Goal: Task Accomplishment & Management: Contribute content

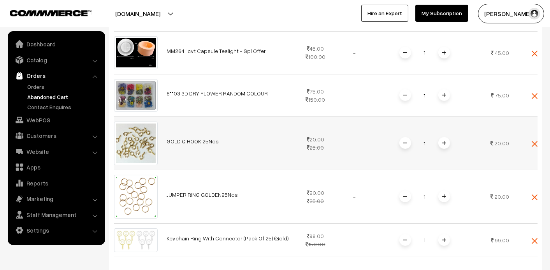
scroll to position [233, 0]
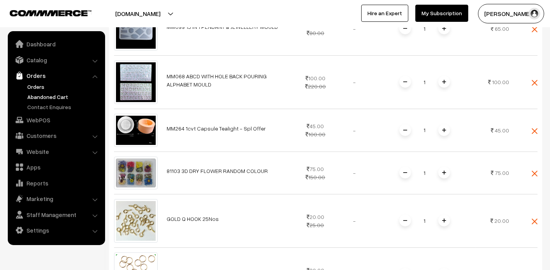
click at [33, 88] on link "Orders" at bounding box center [63, 86] width 77 height 8
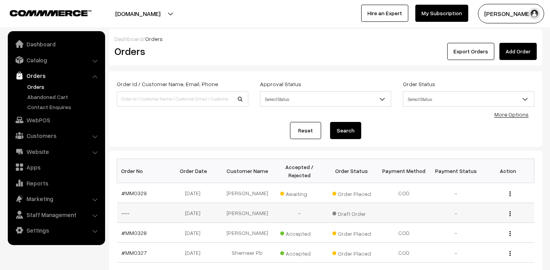
click at [199, 211] on td "13-09-2025" at bounding box center [195, 213] width 52 height 20
click at [34, 91] on ul "Orders" at bounding box center [56, 96] width 93 height 28
click at [39, 86] on link "Orders" at bounding box center [63, 86] width 77 height 8
click at [195, 211] on td "[DATE]" at bounding box center [195, 213] width 52 height 20
click at [128, 212] on link "---" at bounding box center [126, 212] width 8 height 7
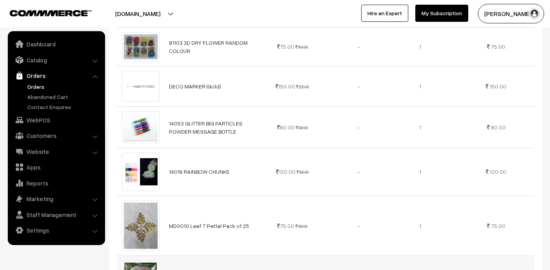
scroll to position [894, 0]
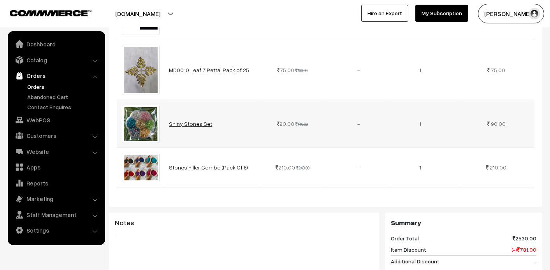
click at [189, 120] on link "Shiny Stones Set" at bounding box center [190, 123] width 43 height 7
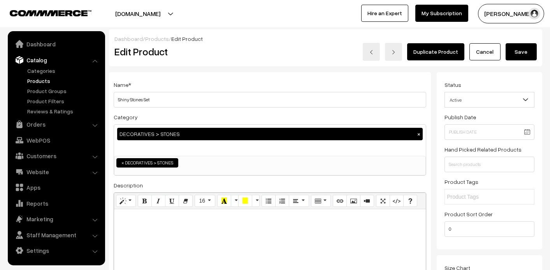
click at [481, 93] on span "Active" at bounding box center [489, 100] width 89 height 14
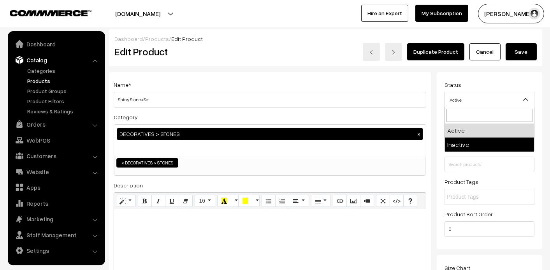
select select "2"
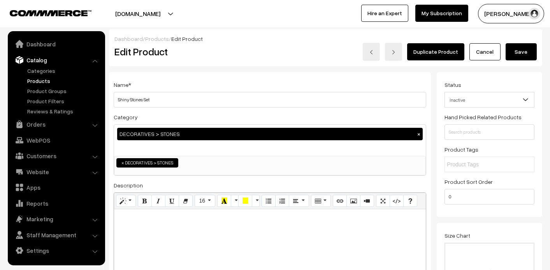
click at [522, 53] on button "Save" at bounding box center [520, 51] width 31 height 17
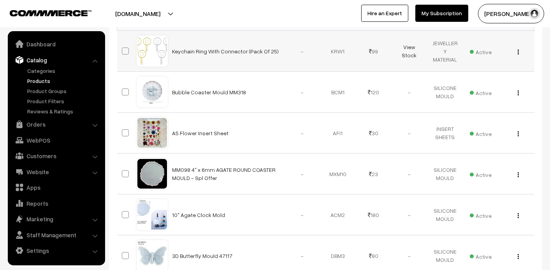
scroll to position [39, 0]
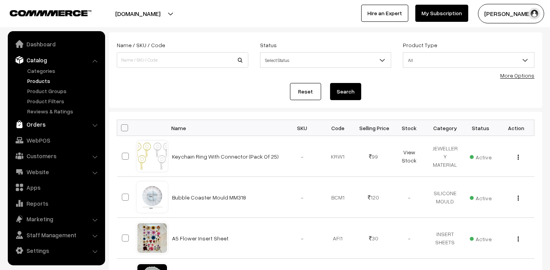
click at [34, 122] on link "Orders" at bounding box center [56, 124] width 93 height 14
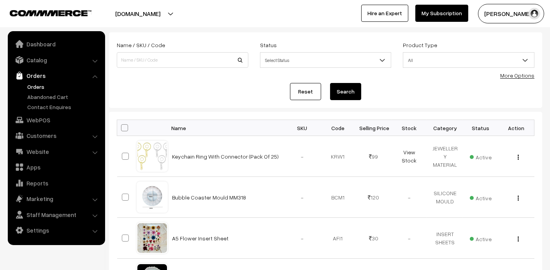
click at [31, 85] on link "Orders" at bounding box center [63, 86] width 77 height 8
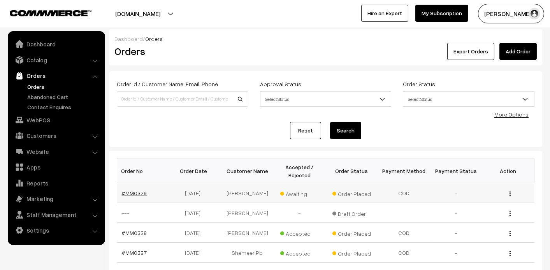
click at [135, 193] on link "#MM0329" at bounding box center [134, 192] width 25 height 7
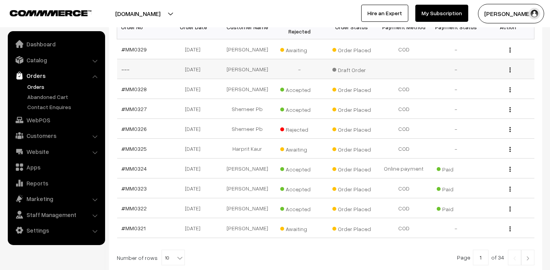
scroll to position [155, 0]
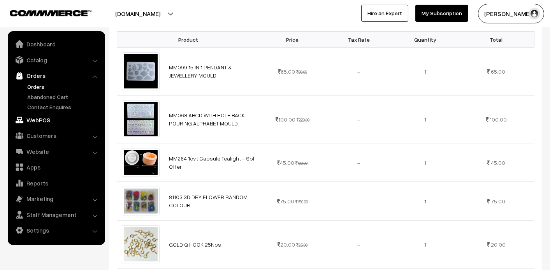
scroll to position [116, 0]
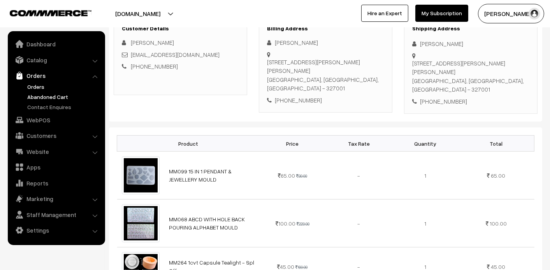
click at [66, 97] on link "Abandoned Cart" at bounding box center [63, 97] width 77 height 8
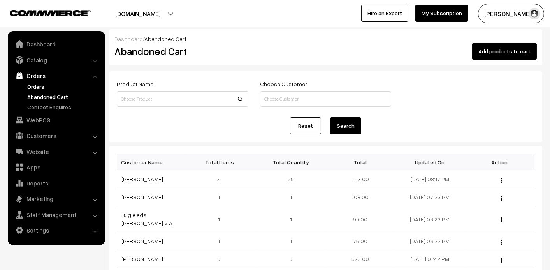
click at [33, 85] on link "Orders" at bounding box center [63, 86] width 77 height 8
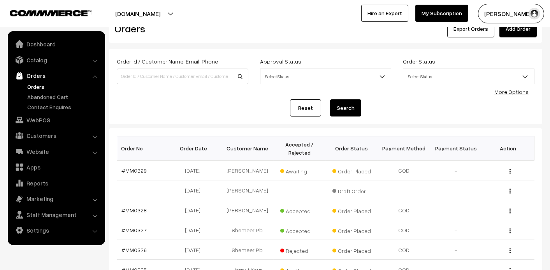
scroll to position [39, 0]
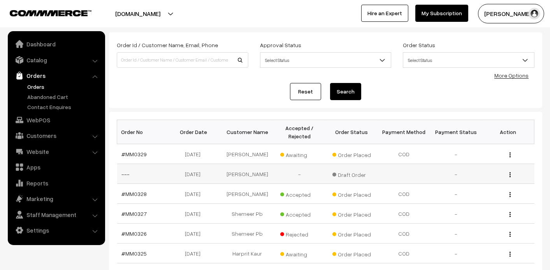
click at [121, 173] on td "---" at bounding box center [143, 174] width 52 height 20
click at [124, 173] on link "---" at bounding box center [126, 173] width 8 height 7
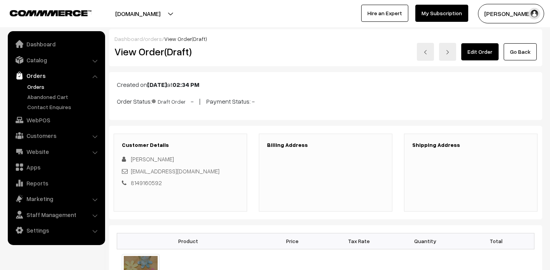
click at [482, 53] on link "Edit Order" at bounding box center [479, 51] width 37 height 17
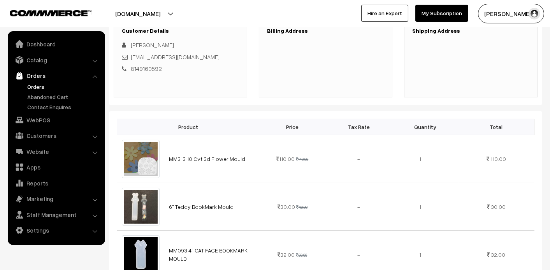
scroll to position [116, 0]
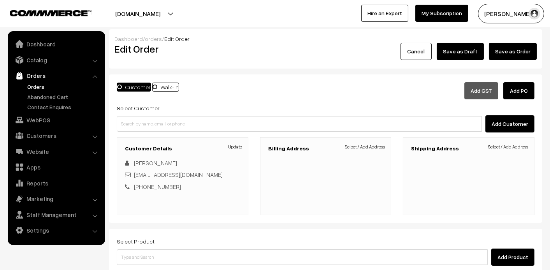
click at [369, 146] on link "Select / Add Address" at bounding box center [365, 146] width 40 height 7
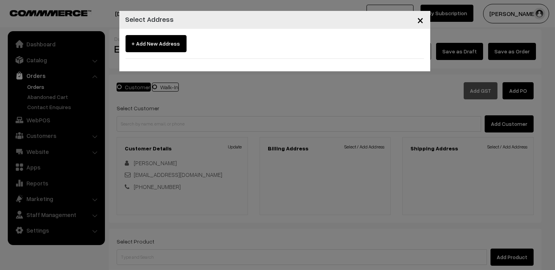
click at [170, 47] on span "+ Add New Address" at bounding box center [156, 43] width 61 height 17
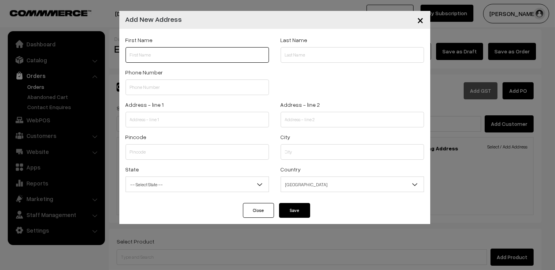
click at [182, 50] on input "text" at bounding box center [198, 55] width 144 height 16
type input "[PERSON_NAME]"
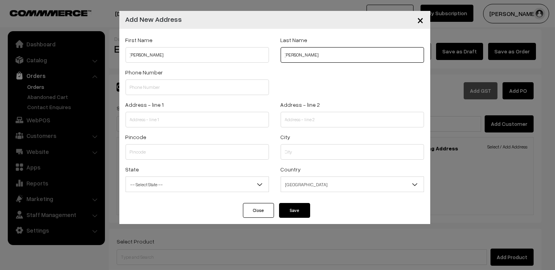
type input "Tayade"
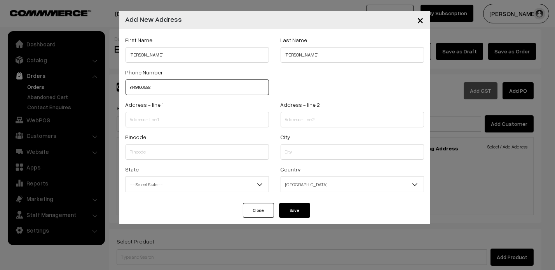
type input "8149160592"
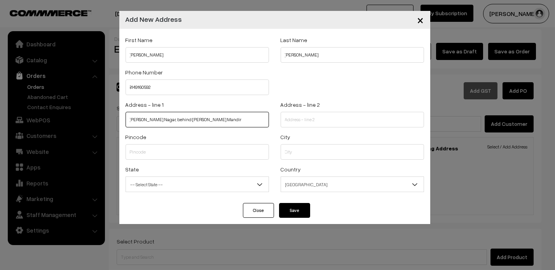
type input "Swalambi Nagar, behind Shrikrushna Mandir"
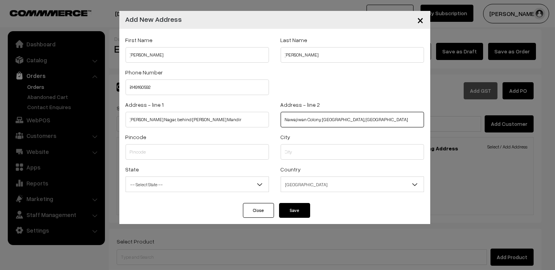
type input "Nawajiwan Colony, Kathora Naka, Amravati"
type input "444601"
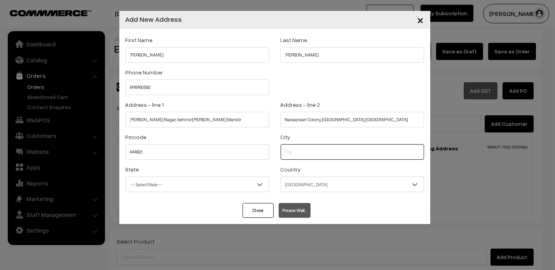
select select "Maharashtra"
type input "Amravati"
click at [177, 188] on span "-- Select State --" at bounding box center [197, 184] width 143 height 14
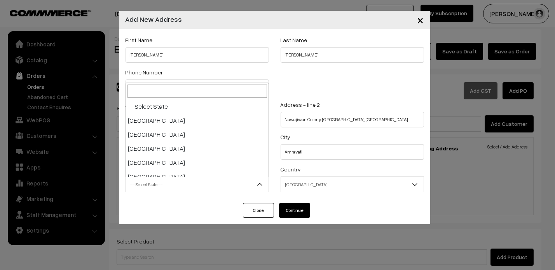
scroll to position [266, 0]
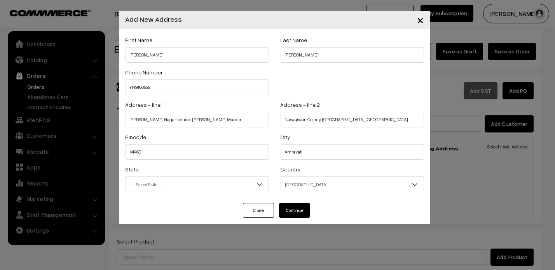
click at [245, 193] on div "State -- Select State -- Andaman & Nicobar Islands Andhra Pradesh Arunachal Pra…" at bounding box center [197, 180] width 155 height 32
click at [237, 180] on span "-- Select State --" at bounding box center [197, 184] width 143 height 14
click at [283, 209] on button "Continue" at bounding box center [294, 210] width 31 height 15
select select
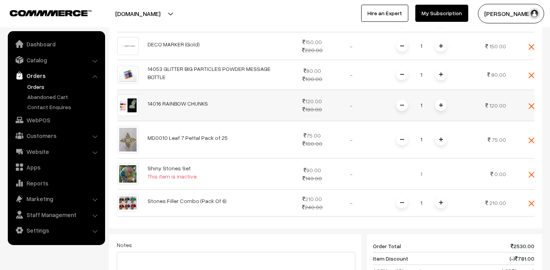
scroll to position [661, 0]
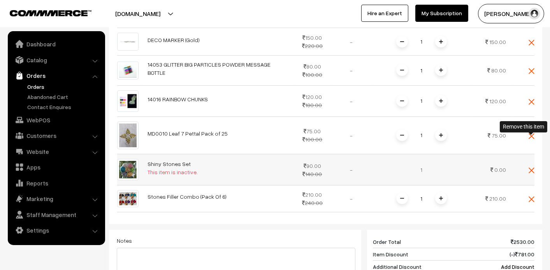
click at [530, 167] on img at bounding box center [531, 170] width 6 height 6
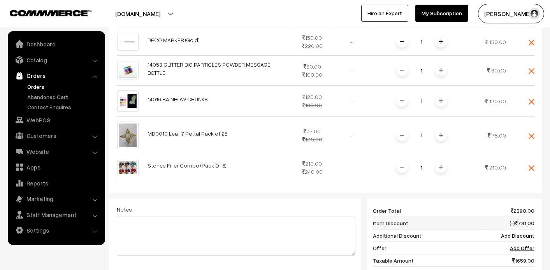
scroll to position [739, 0]
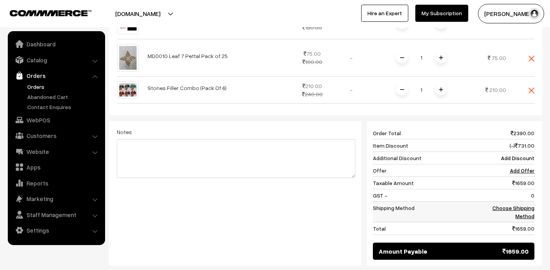
click at [519, 204] on link "Choose Shipping Method" at bounding box center [513, 211] width 42 height 15
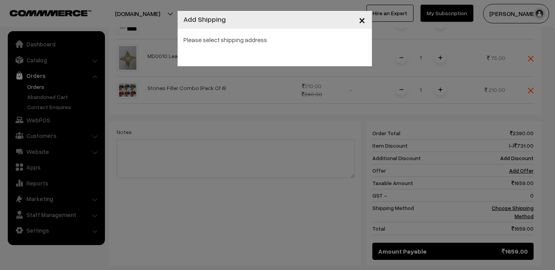
click at [335, 135] on div "× Add Shipping Please select shipping address" at bounding box center [277, 135] width 555 height 270
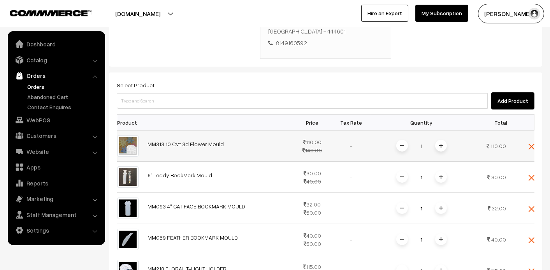
scroll to position [0, 0]
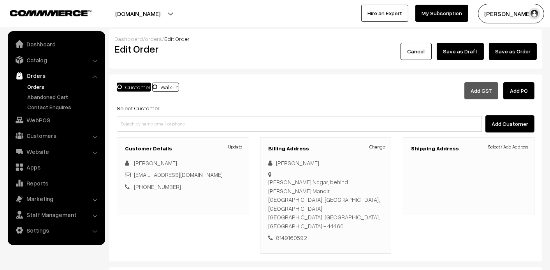
click at [494, 144] on link "Select / Add Address" at bounding box center [508, 146] width 40 height 7
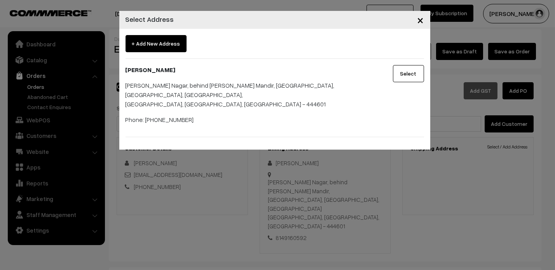
click at [317, 93] on p "Swalambi Nagar, behind Shrikrushna Mandir, Nawajiwan Colony, Kathora Naka, Amra…" at bounding box center [249, 95] width 247 height 28
click at [411, 68] on button "Select" at bounding box center [408, 73] width 31 height 17
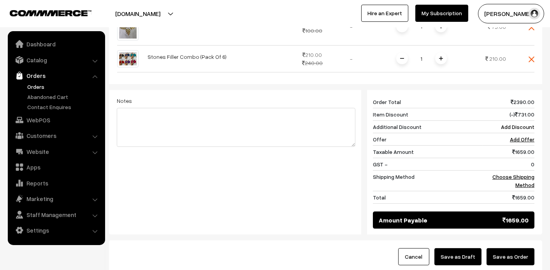
scroll to position [796, 0]
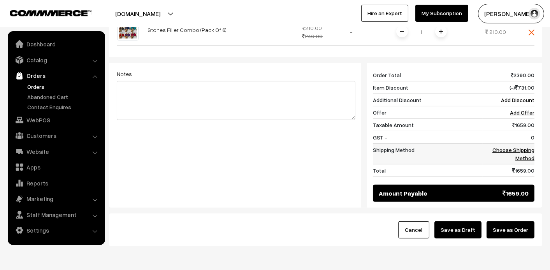
click at [516, 146] on link "Choose Shipping Method" at bounding box center [513, 153] width 42 height 15
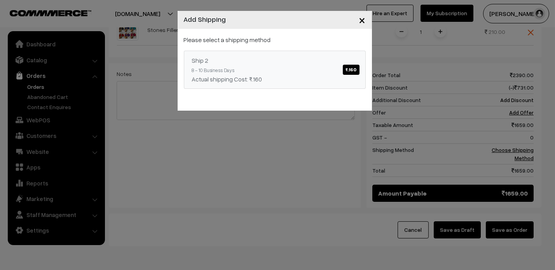
click at [355, 71] on span "₹.160" at bounding box center [351, 70] width 16 height 10
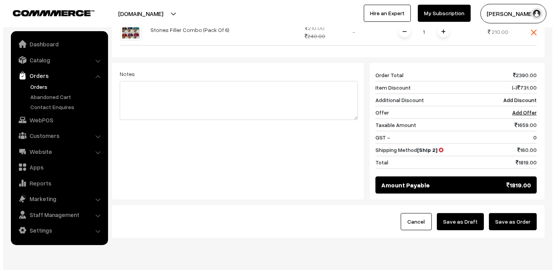
scroll to position [788, 0]
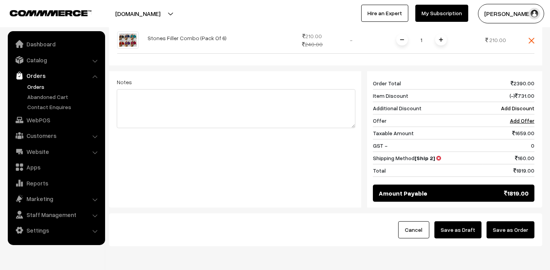
drag, startPoint x: 508, startPoint y: 199, endPoint x: 490, endPoint y: 217, distance: 25.3
click at [504, 221] on button "Save as Order" at bounding box center [510, 229] width 48 height 17
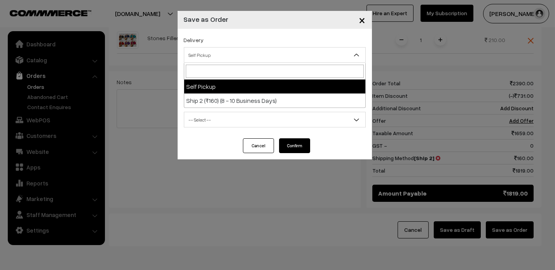
click at [266, 56] on span "Self Pickup" at bounding box center [274, 55] width 181 height 14
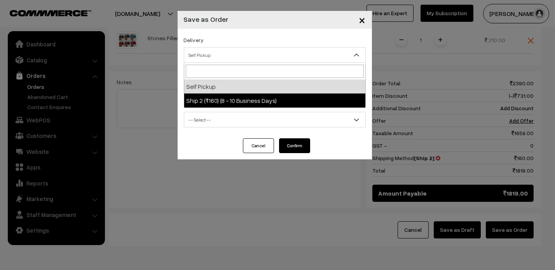
select select "SHI7"
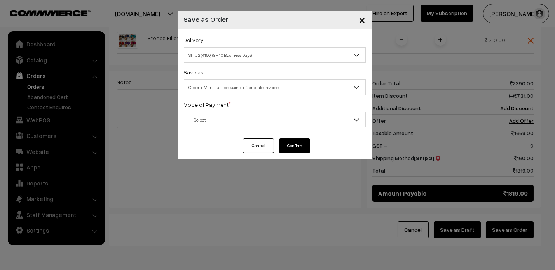
click at [238, 83] on span "Order + Mark as Processing + Generate Invoice" at bounding box center [274, 88] width 181 height 14
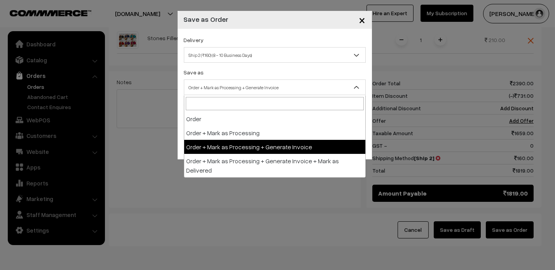
click at [238, 83] on span "Order + Mark as Processing + Generate Invoice" at bounding box center [274, 88] width 181 height 14
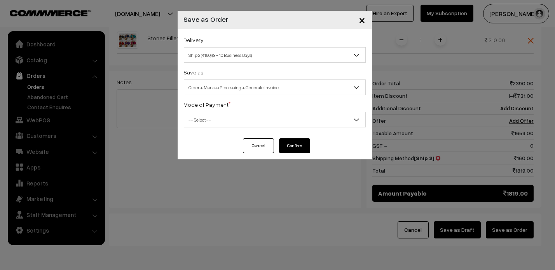
click at [236, 119] on span "-- Select --" at bounding box center [274, 120] width 181 height 14
click at [244, 87] on span "Order + Mark as Processing + Generate Invoice" at bounding box center [274, 88] width 181 height 14
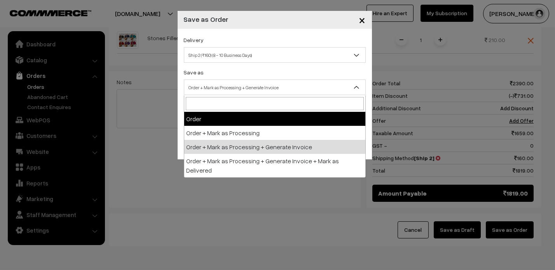
select select "1"
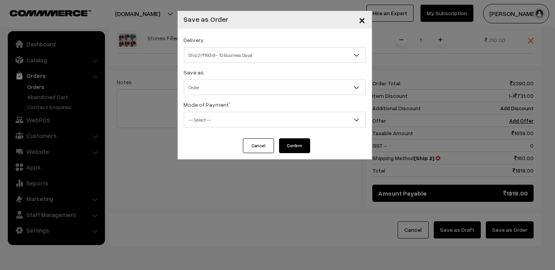
click at [235, 121] on span "-- Select --" at bounding box center [274, 120] width 181 height 14
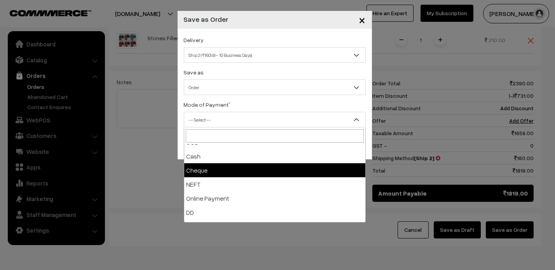
scroll to position [34, 0]
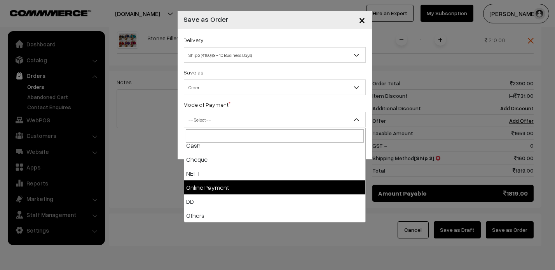
select select "5"
checkbox input "true"
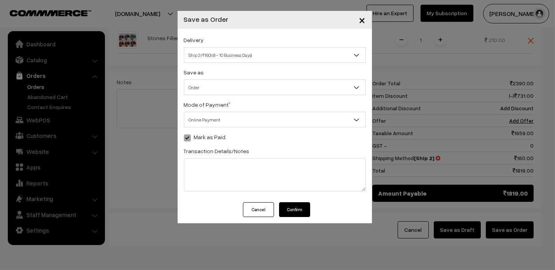
click at [302, 210] on button "Confirm" at bounding box center [294, 209] width 31 height 15
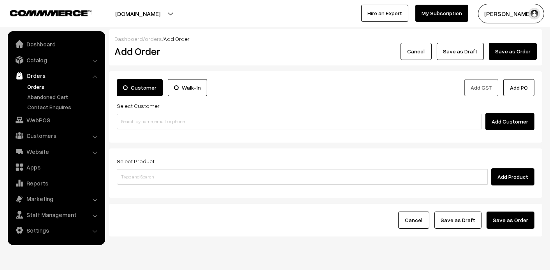
click at [37, 88] on link "Orders" at bounding box center [63, 86] width 77 height 8
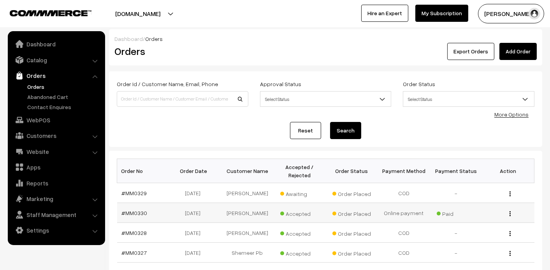
click at [441, 213] on span "Paid" at bounding box center [455, 212] width 39 height 10
click at [139, 211] on link "#MM0330" at bounding box center [135, 212] width 26 height 7
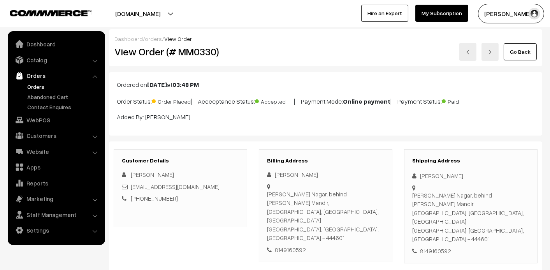
click at [276, 245] on div "8149160592" at bounding box center [325, 249] width 117 height 9
drag, startPoint x: 411, startPoint y: 193, endPoint x: 450, endPoint y: 204, distance: 40.0
click at [450, 204] on div "[PERSON_NAME] Nagar, behind [PERSON_NAME] Mandir, [GEOGRAPHIC_DATA], [GEOGRAPHI…" at bounding box center [470, 217] width 117 height 53
drag, startPoint x: 413, startPoint y: 194, endPoint x: 480, endPoint y: 222, distance: 72.9
click at [480, 222] on div "Shipping Address [PERSON_NAME] [PERSON_NAME][GEOGRAPHIC_DATA], behind [PERSON_N…" at bounding box center [470, 206] width 133 height 114
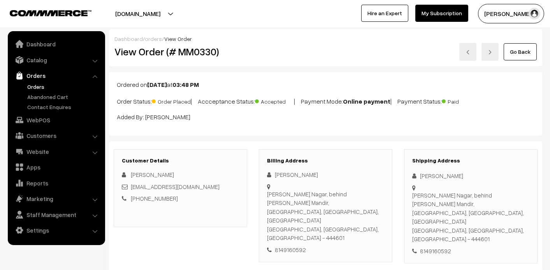
copy div "[PERSON_NAME] Nagar, behind [PERSON_NAME] Mandir, [GEOGRAPHIC_DATA], [GEOGRAPHI…"
click at [35, 84] on link "Orders" at bounding box center [63, 86] width 77 height 8
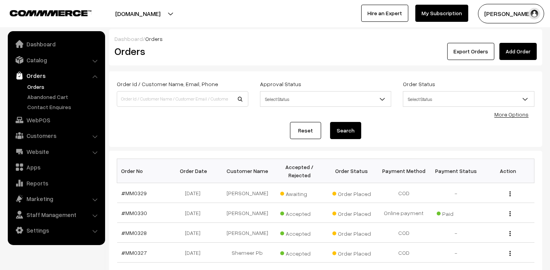
click at [39, 88] on link "Orders" at bounding box center [63, 86] width 77 height 8
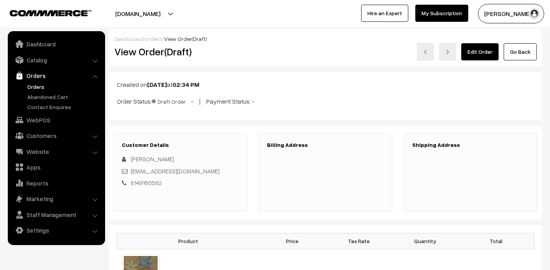
click at [34, 88] on link "Orders" at bounding box center [63, 86] width 77 height 8
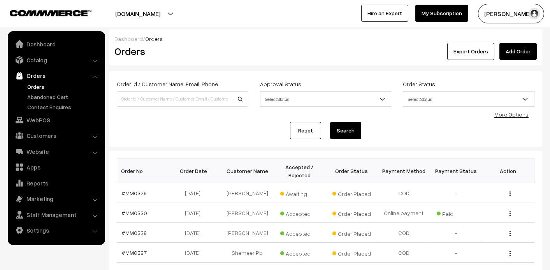
scroll to position [39, 0]
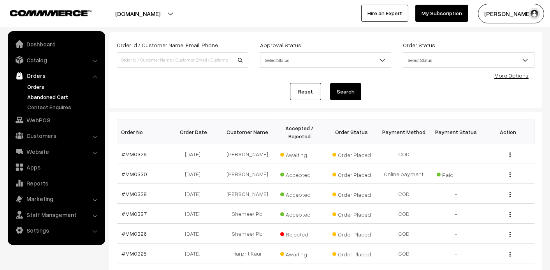
click at [54, 94] on link "Abandoned Cart" at bounding box center [63, 97] width 77 height 8
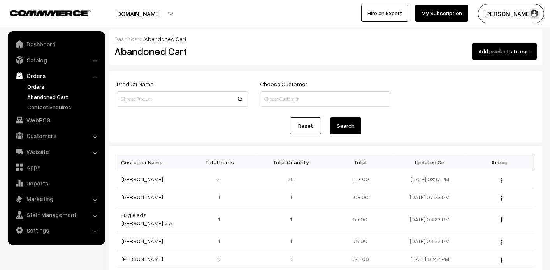
click at [39, 88] on link "Orders" at bounding box center [63, 86] width 77 height 8
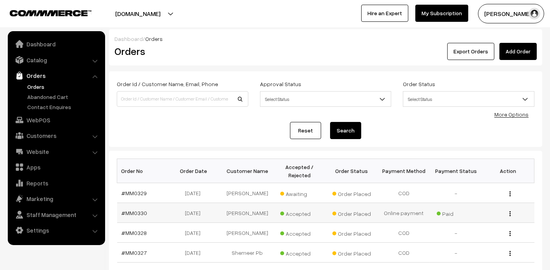
drag, startPoint x: 247, startPoint y: 212, endPoint x: 242, endPoint y: 214, distance: 6.3
click at [247, 212] on td "[PERSON_NAME]" at bounding box center [247, 213] width 52 height 20
click at [138, 212] on link "#MM0330" at bounding box center [135, 212] width 26 height 7
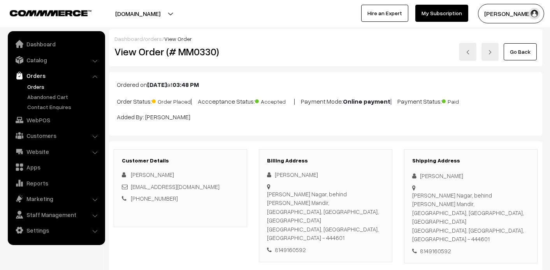
click at [422, 177] on div "Vishakha Tayade" at bounding box center [470, 175] width 117 height 9
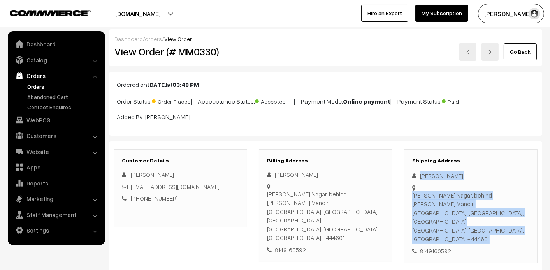
drag, startPoint x: 452, startPoint y: 226, endPoint x: 420, endPoint y: 178, distance: 57.9
click at [420, 178] on div "Shipping Address Vishakha Tayade Swalambi Nagar, behind Shrikrushna Mandir, Naw…" at bounding box center [470, 206] width 133 height 114
copy div "Vishakha Tayade Swalambi Nagar, behind Shrikrushna Mandir, Nawajiwan Colony, Ka…"
click at [36, 83] on link "Orders" at bounding box center [63, 86] width 77 height 8
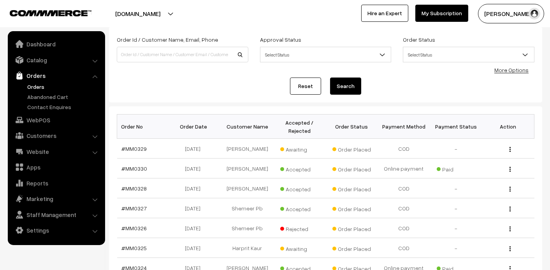
scroll to position [116, 0]
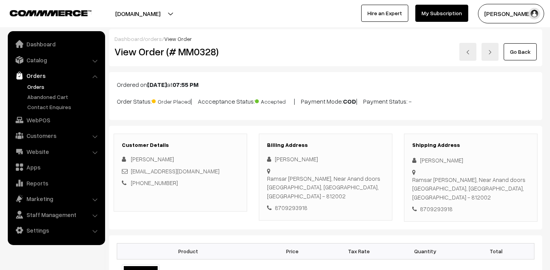
drag, startPoint x: 418, startPoint y: 159, endPoint x: 453, endPoint y: 200, distance: 54.1
click at [453, 200] on div "Shipping Address Tripti Singhania Ramsar kumhar toli, Near Anand doors Bhagalpu…" at bounding box center [470, 177] width 133 height 88
copy div "Tripti Singhania Ramsar kumhar toli, Near Anand doors Bhagalpur, Bihar, India -…"
click at [42, 89] on link "Orders" at bounding box center [63, 86] width 77 height 8
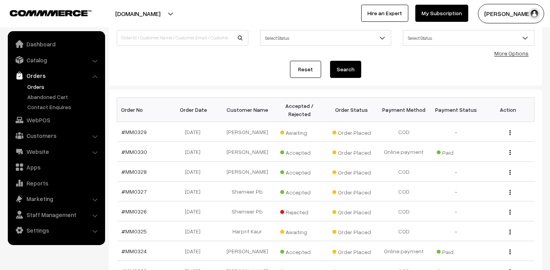
scroll to position [78, 0]
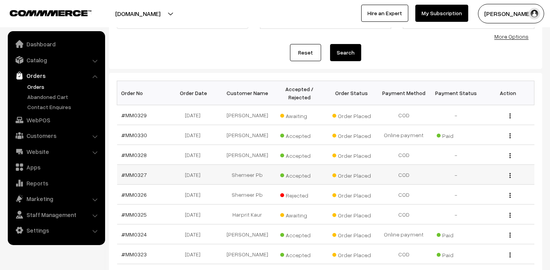
click at [302, 174] on span "Accepted" at bounding box center [299, 174] width 39 height 10
click at [236, 174] on td "Shemeer Pb" at bounding box center [247, 175] width 52 height 20
click at [140, 174] on link "#MM0327" at bounding box center [134, 174] width 25 height 7
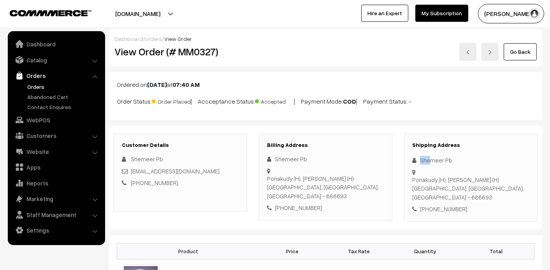
drag, startPoint x: 420, startPoint y: 160, endPoint x: 430, endPoint y: 163, distance: 10.6
click at [430, 163] on div "Shemeer Pb" at bounding box center [470, 160] width 117 height 9
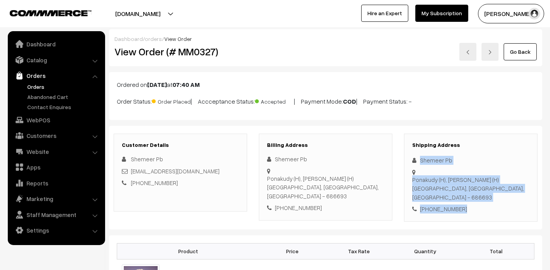
drag, startPoint x: 473, startPoint y: 192, endPoint x: 412, endPoint y: 154, distance: 72.2
click at [412, 154] on div "Shipping Address Shemeer Pb Ponakudy (H), [GEOGRAPHIC_DATA] (H) [GEOGRAPHIC_DAT…" at bounding box center [470, 177] width 133 height 88
copy div "[PERSON_NAME] (H), [PERSON_NAME] (H) [GEOGRAPHIC_DATA], [GEOGRAPHIC_DATA], [GEO…"
click at [31, 83] on link "Orders" at bounding box center [63, 86] width 77 height 8
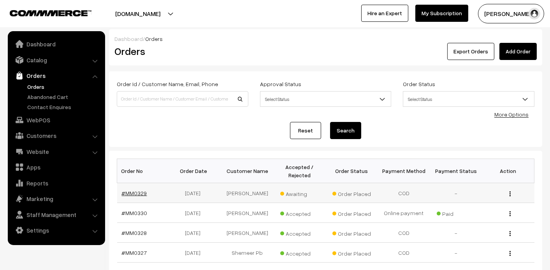
click at [130, 192] on link "#MM0329" at bounding box center [134, 192] width 25 height 7
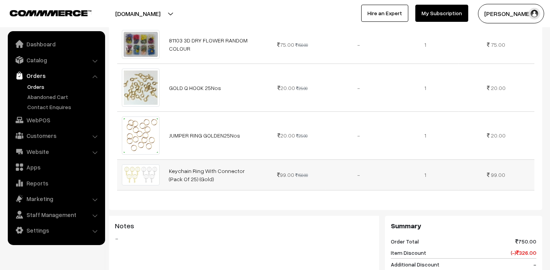
scroll to position [506, 0]
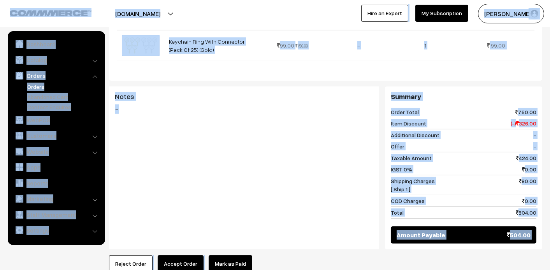
click at [198, 162] on div "Notes -" at bounding box center [244, 125] width 270 height 78
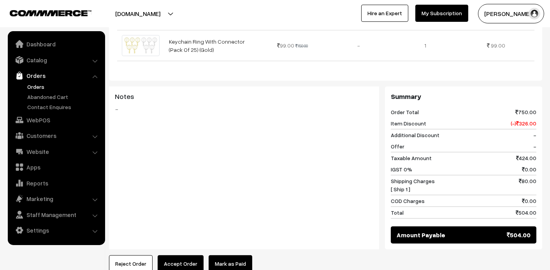
click at [35, 83] on link "Orders" at bounding box center [63, 86] width 77 height 8
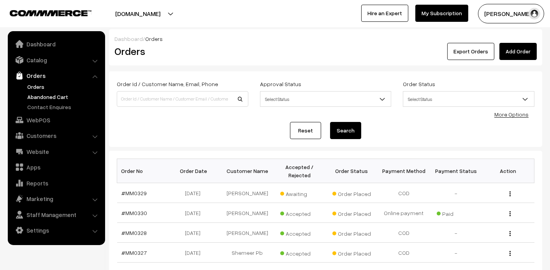
click at [35, 97] on link "Abandoned Cart" at bounding box center [63, 97] width 77 height 8
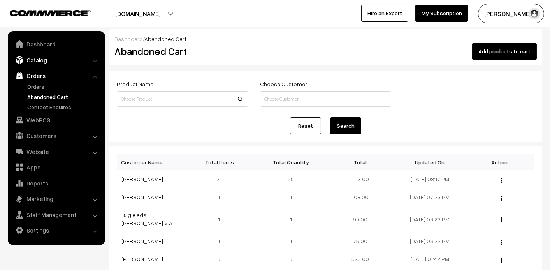
click at [41, 64] on link "Catalog" at bounding box center [56, 60] width 93 height 14
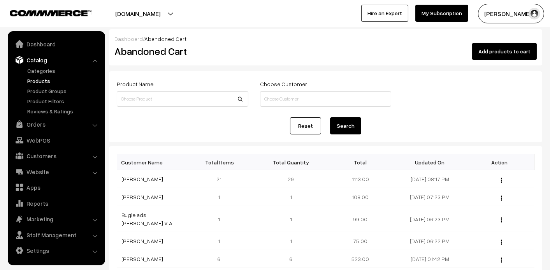
click at [41, 81] on link "Products" at bounding box center [63, 81] width 77 height 8
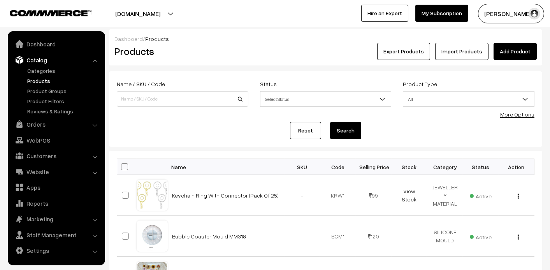
click at [528, 51] on link "Add Product" at bounding box center [514, 51] width 43 height 17
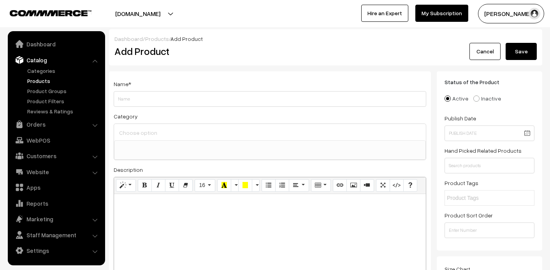
select select
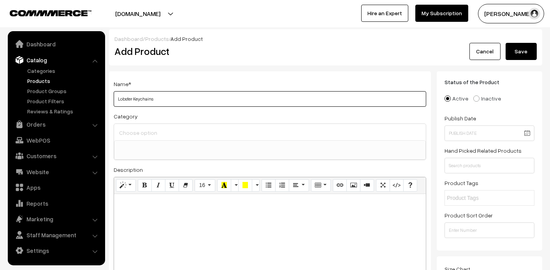
type input "Lobster Keychains"
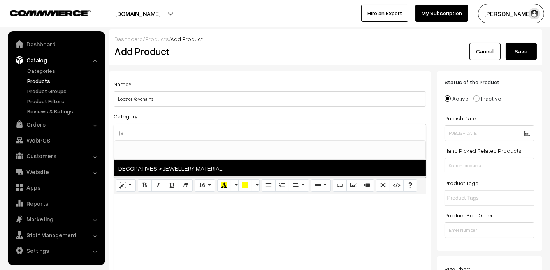
type input "je"
click at [143, 166] on span "DECORATIVES > JEWELLERY MATERIAL" at bounding box center [270, 168] width 312 height 16
select select "43"
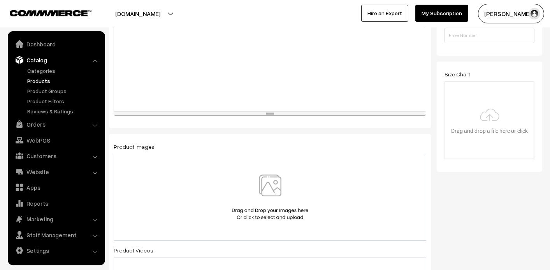
scroll to position [116, 0]
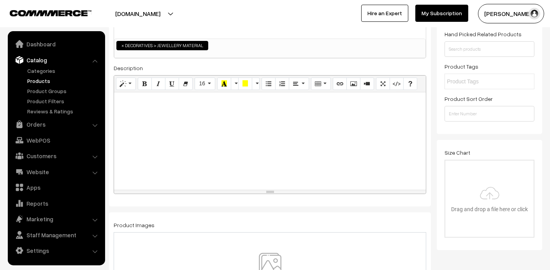
click at [191, 112] on div at bounding box center [270, 140] width 312 height 97
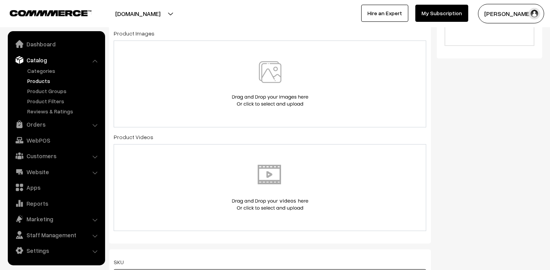
scroll to position [215, 0]
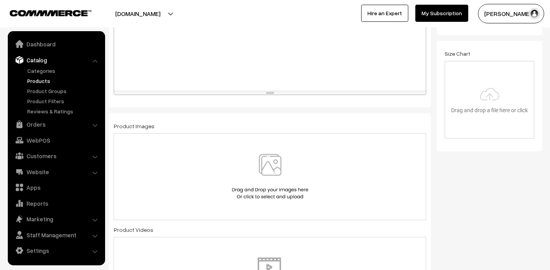
click at [266, 156] on img at bounding box center [270, 177] width 80 height 46
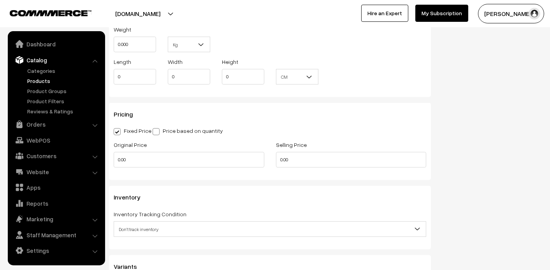
scroll to position [604, 0]
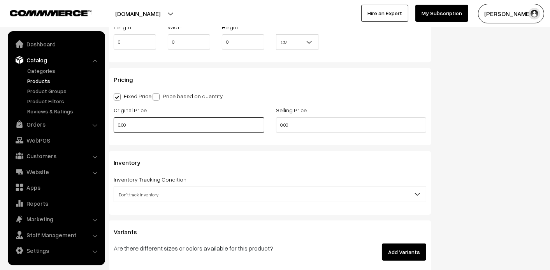
click at [216, 129] on input "0.00" at bounding box center [189, 125] width 151 height 16
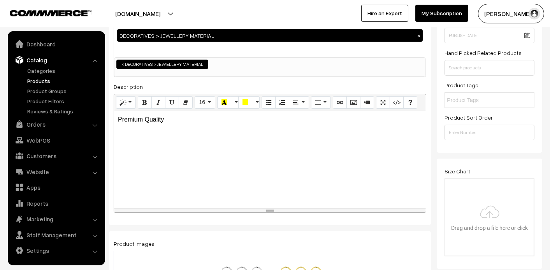
scroll to position [21, 0]
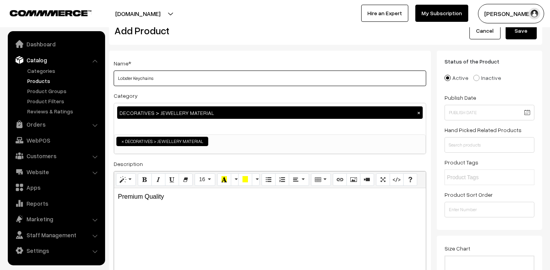
type input "0"
click at [198, 76] on input "Lobster Keychains" at bounding box center [270, 78] width 312 height 16
type input "Lobster Keychains (Pack of 5pcs)"
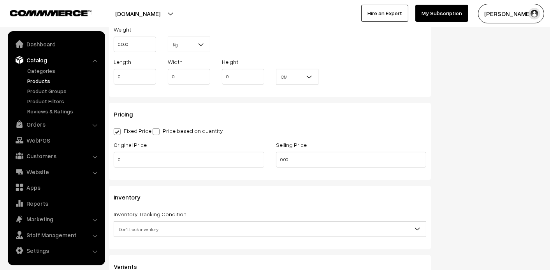
scroll to position [643, 0]
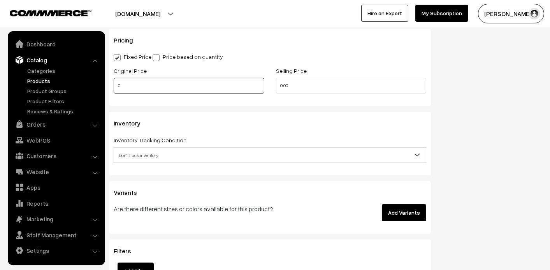
click at [237, 85] on input "0" at bounding box center [189, 86] width 151 height 16
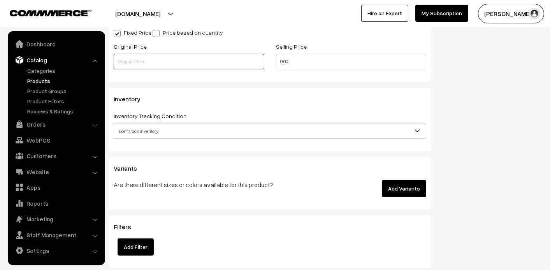
scroll to position [565, 0]
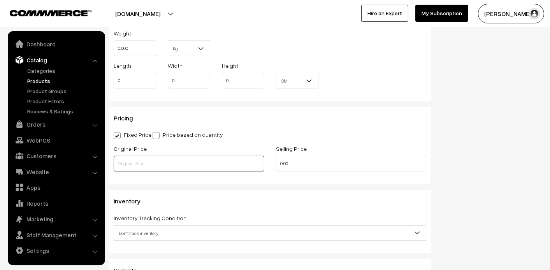
click at [157, 160] on input "text" at bounding box center [189, 164] width 151 height 16
type input "75"
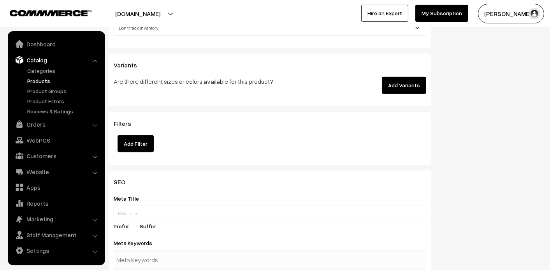
scroll to position [739, 0]
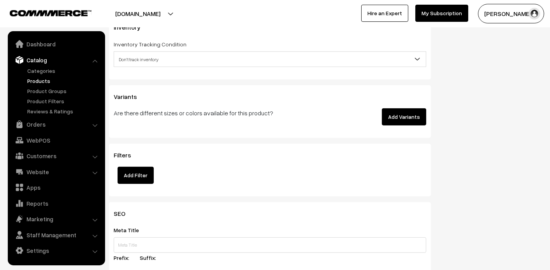
type input "55"
click at [398, 113] on button "Add Variants" at bounding box center [404, 116] width 44 height 17
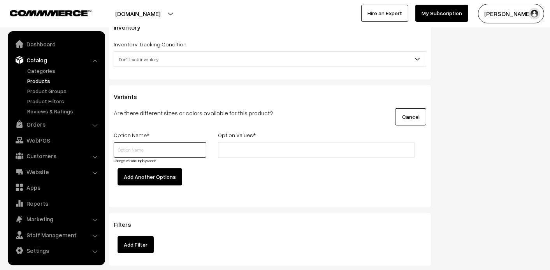
click at [168, 151] on input "text" at bounding box center [160, 150] width 93 height 16
type input "Colour"
click at [222, 150] on input "text" at bounding box center [254, 150] width 68 height 8
type input "Gold"
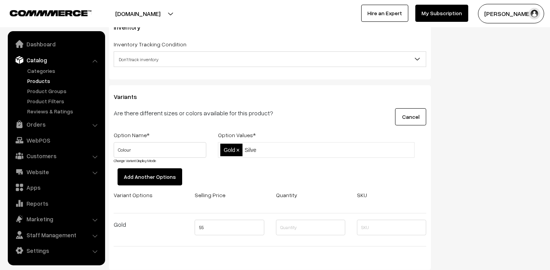
type input "Silver"
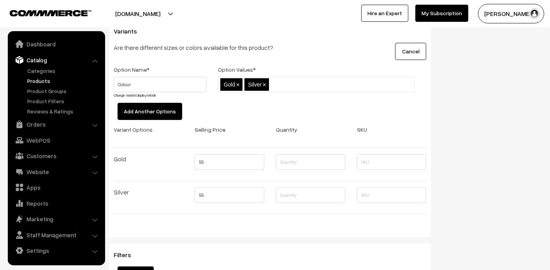
scroll to position [817, 0]
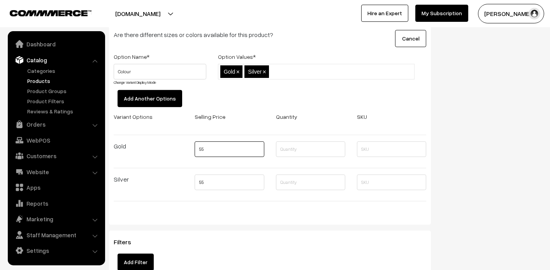
click at [236, 148] on input "55" at bounding box center [228, 149] width 69 height 16
click at [320, 157] on div at bounding box center [310, 151] width 81 height 20
click at [314, 145] on input "text" at bounding box center [310, 149] width 69 height 16
type input "5"
type input "15"
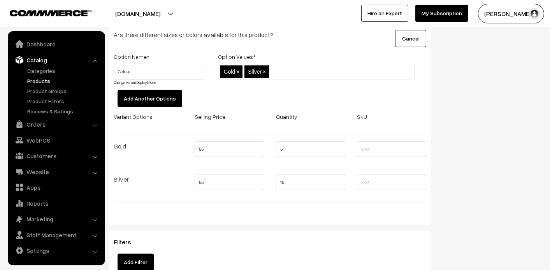
click at [129, 81] on link "Change Variant Display Mode" at bounding box center [135, 82] width 42 height 5
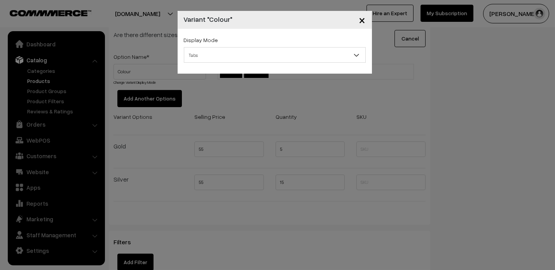
click at [253, 53] on span "Tabs" at bounding box center [274, 55] width 181 height 14
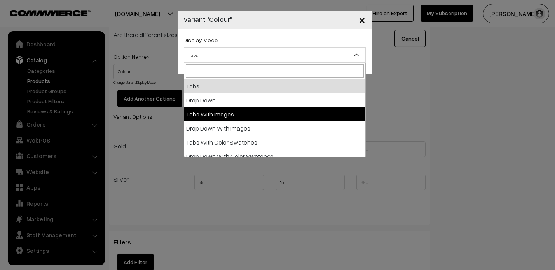
select select "img"
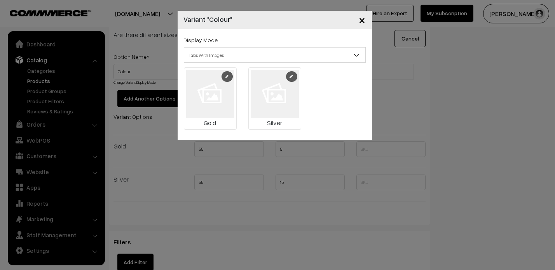
click at [225, 71] on link at bounding box center [227, 76] width 11 height 11
click at [293, 78] on icon at bounding box center [292, 76] width 4 height 4
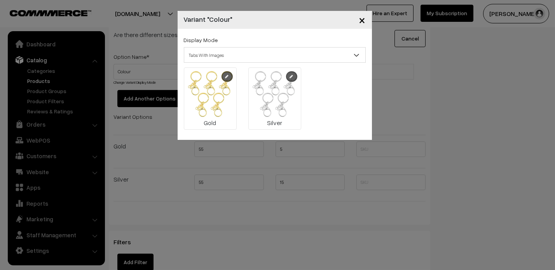
click at [412, 86] on div "× Variant "Colour" Display Mode Tabs Drop Down Tabs With Images Drop Down With …" at bounding box center [277, 135] width 555 height 270
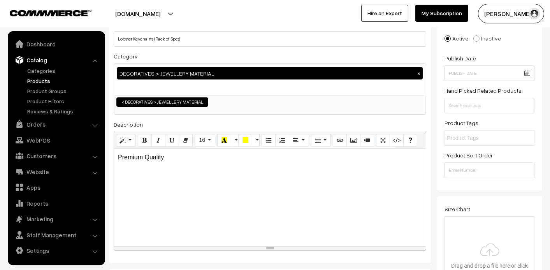
scroll to position [0, 0]
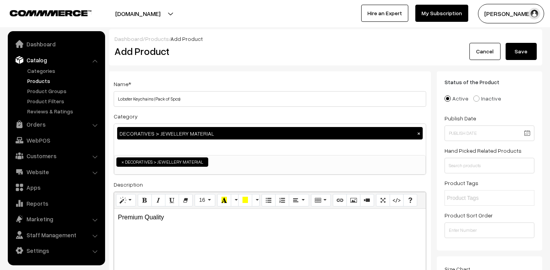
click at [529, 55] on button "Save" at bounding box center [520, 51] width 31 height 17
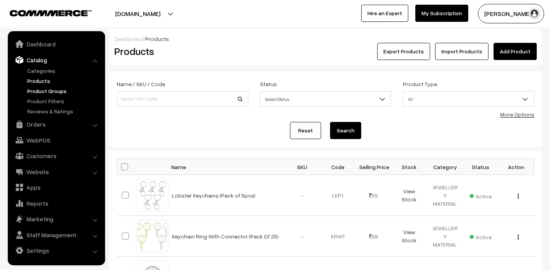
click at [43, 89] on link "Product Groups" at bounding box center [63, 91] width 77 height 8
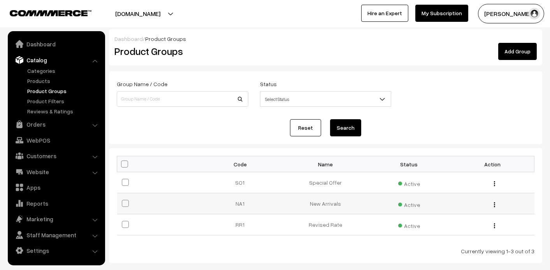
click at [329, 206] on td "New Arrivals" at bounding box center [325, 203] width 83 height 21
click at [493, 203] on div "Edit Delete" at bounding box center [492, 203] width 74 height 8
click at [494, 205] on img "button" at bounding box center [494, 204] width 1 height 5
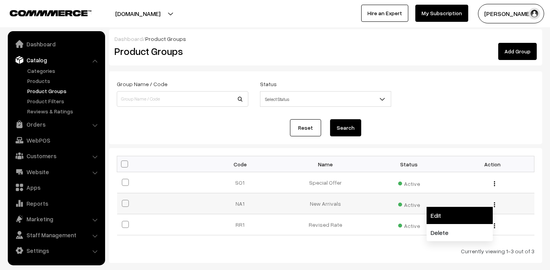
click at [440, 215] on link "Edit" at bounding box center [459, 215] width 66 height 17
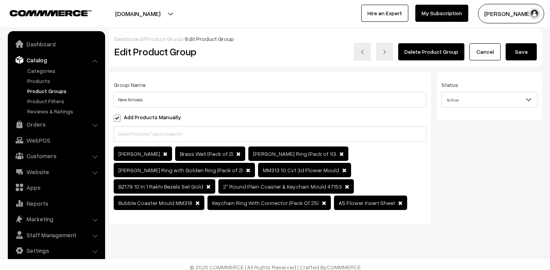
scroll to position [10, 0]
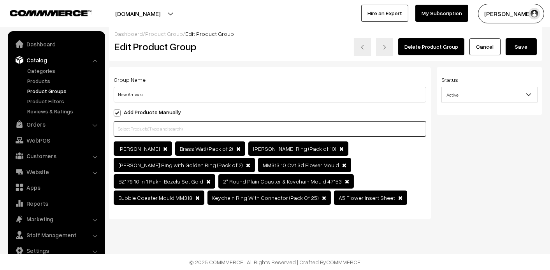
click at [200, 123] on input "text" at bounding box center [270, 129] width 312 height 16
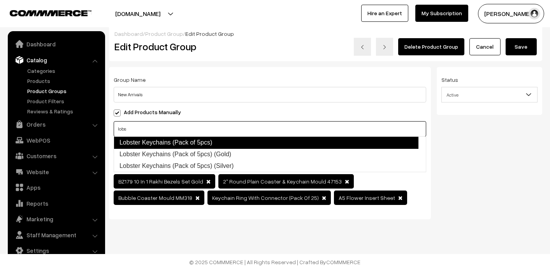
click at [196, 142] on link "Lobster Keychains (Pack of 5pcs)" at bounding box center [266, 142] width 305 height 12
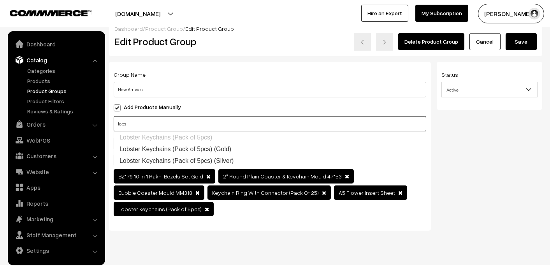
type input "lobs"
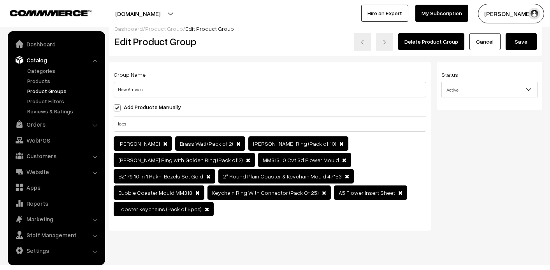
click at [520, 37] on button "Save" at bounding box center [520, 41] width 31 height 17
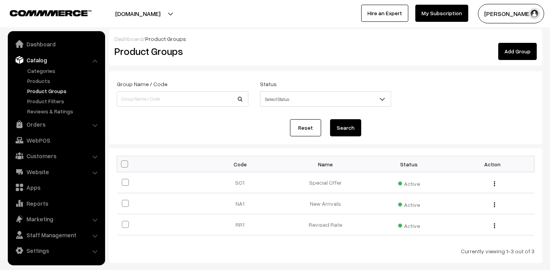
click at [30, 75] on ul "Categories" at bounding box center [56, 91] width 93 height 49
click at [32, 124] on link "Orders" at bounding box center [56, 124] width 93 height 14
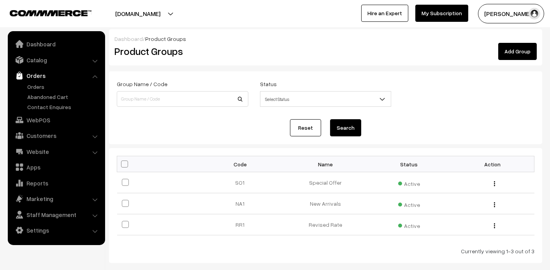
click at [41, 82] on link "Orders" at bounding box center [56, 75] width 93 height 14
click at [37, 85] on link "Orders" at bounding box center [63, 86] width 77 height 8
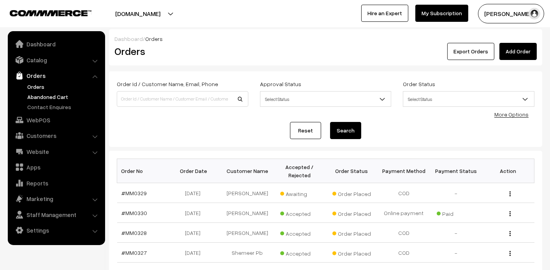
click at [42, 93] on link "Abandoned Cart" at bounding box center [63, 97] width 77 height 8
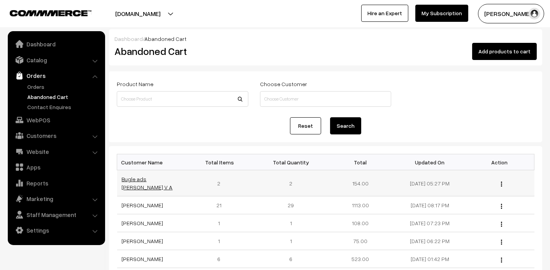
click at [169, 176] on link "Bugle ads [PERSON_NAME] V A" at bounding box center [147, 182] width 51 height 15
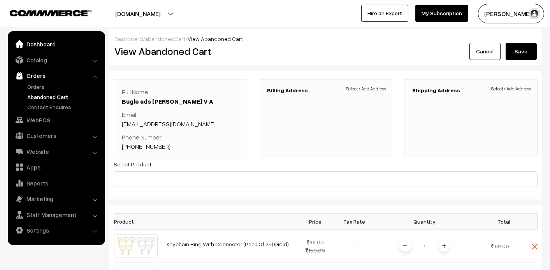
click at [43, 47] on link "Dashboard" at bounding box center [56, 44] width 93 height 14
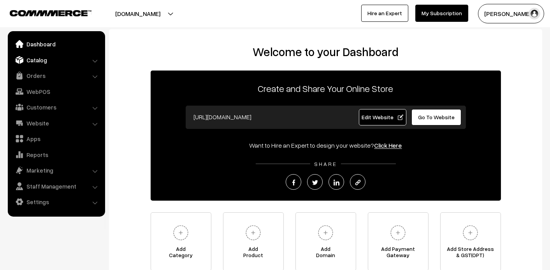
click at [35, 63] on link "Catalog" at bounding box center [56, 60] width 93 height 14
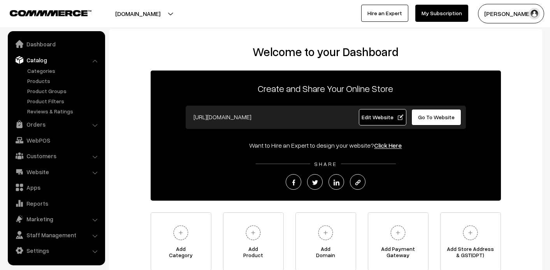
click at [35, 116] on ul "Dashboard Catalog" at bounding box center [56, 148] width 97 height 234
click at [33, 127] on link "Orders" at bounding box center [56, 124] width 93 height 14
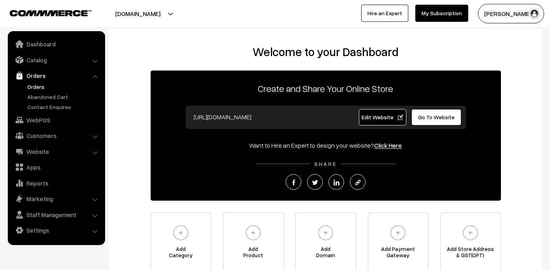
click at [43, 89] on link "Orders" at bounding box center [63, 86] width 77 height 8
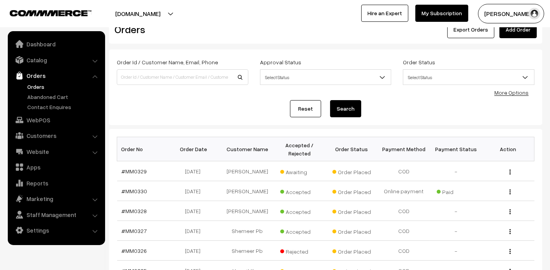
scroll to position [39, 0]
